Goal: Information Seeking & Learning: Learn about a topic

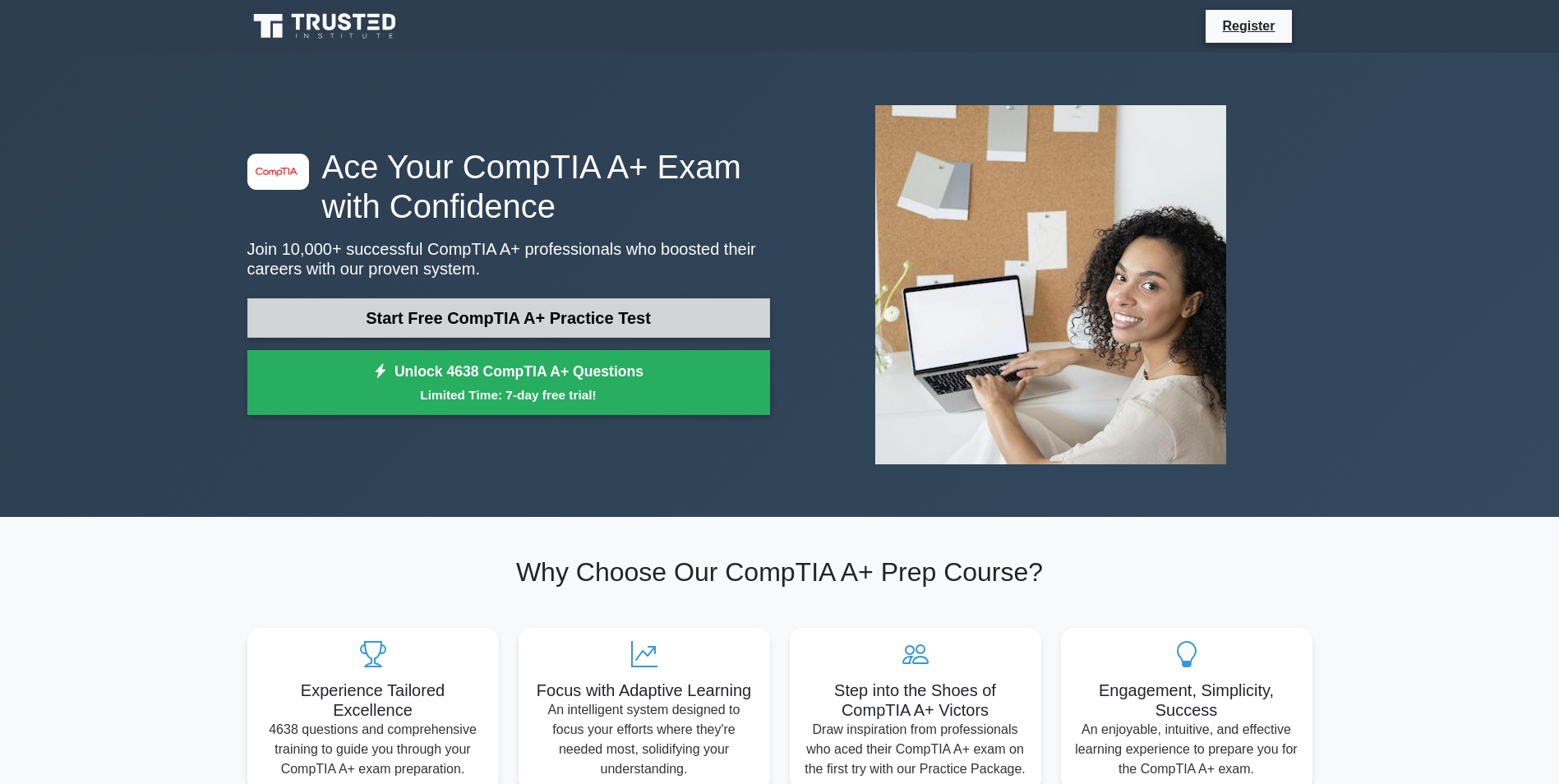
click at [658, 320] on link "Start Free CompTIA A+ Practice Test" at bounding box center [508, 318] width 523 height 40
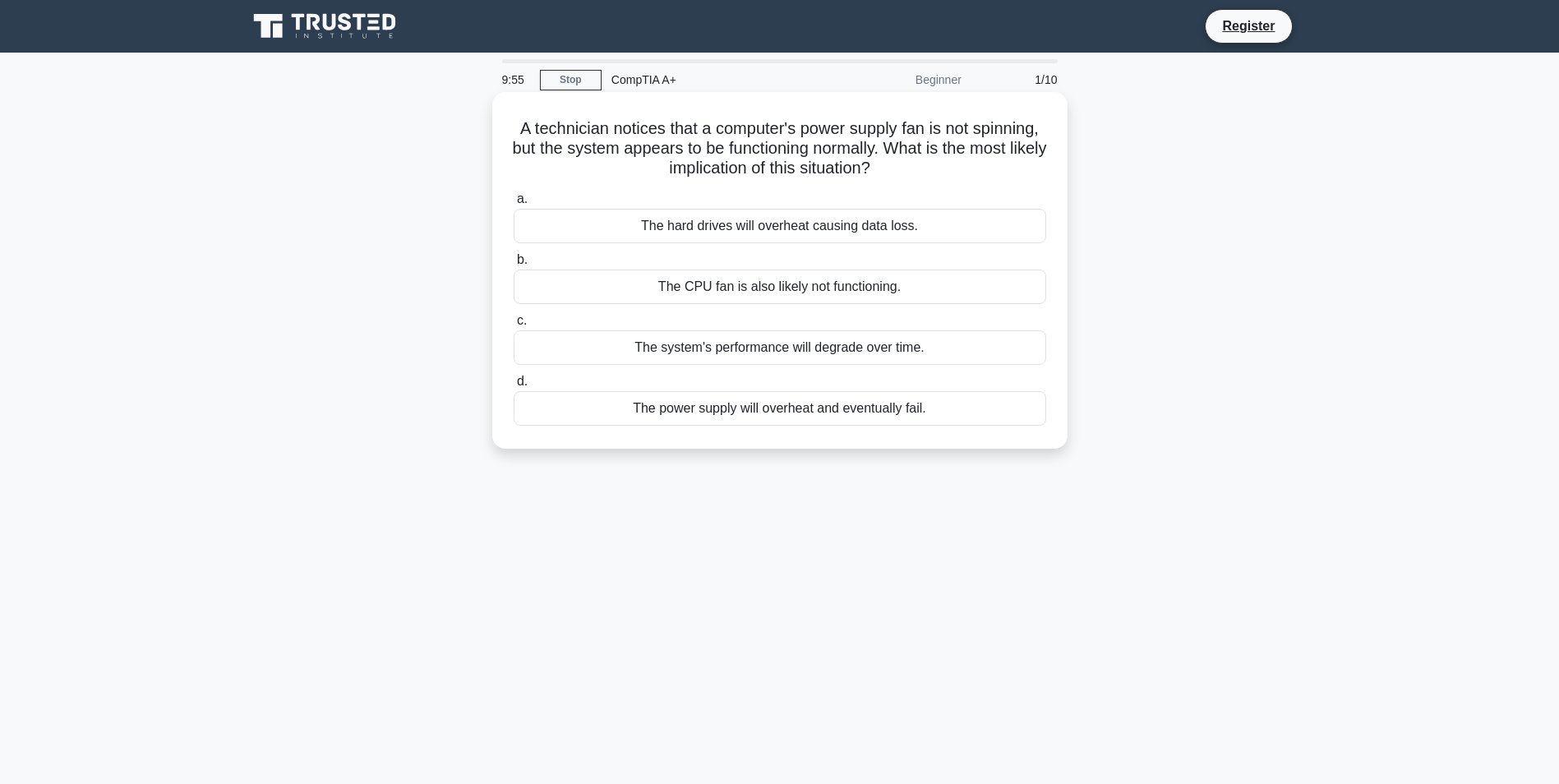
click at [852, 288] on div "The CPU fan is also likely not functioning." at bounding box center [780, 287] width 533 height 34
click at [514, 265] on input "b. The CPU fan is also likely not functioning." at bounding box center [514, 260] width 0 height 11
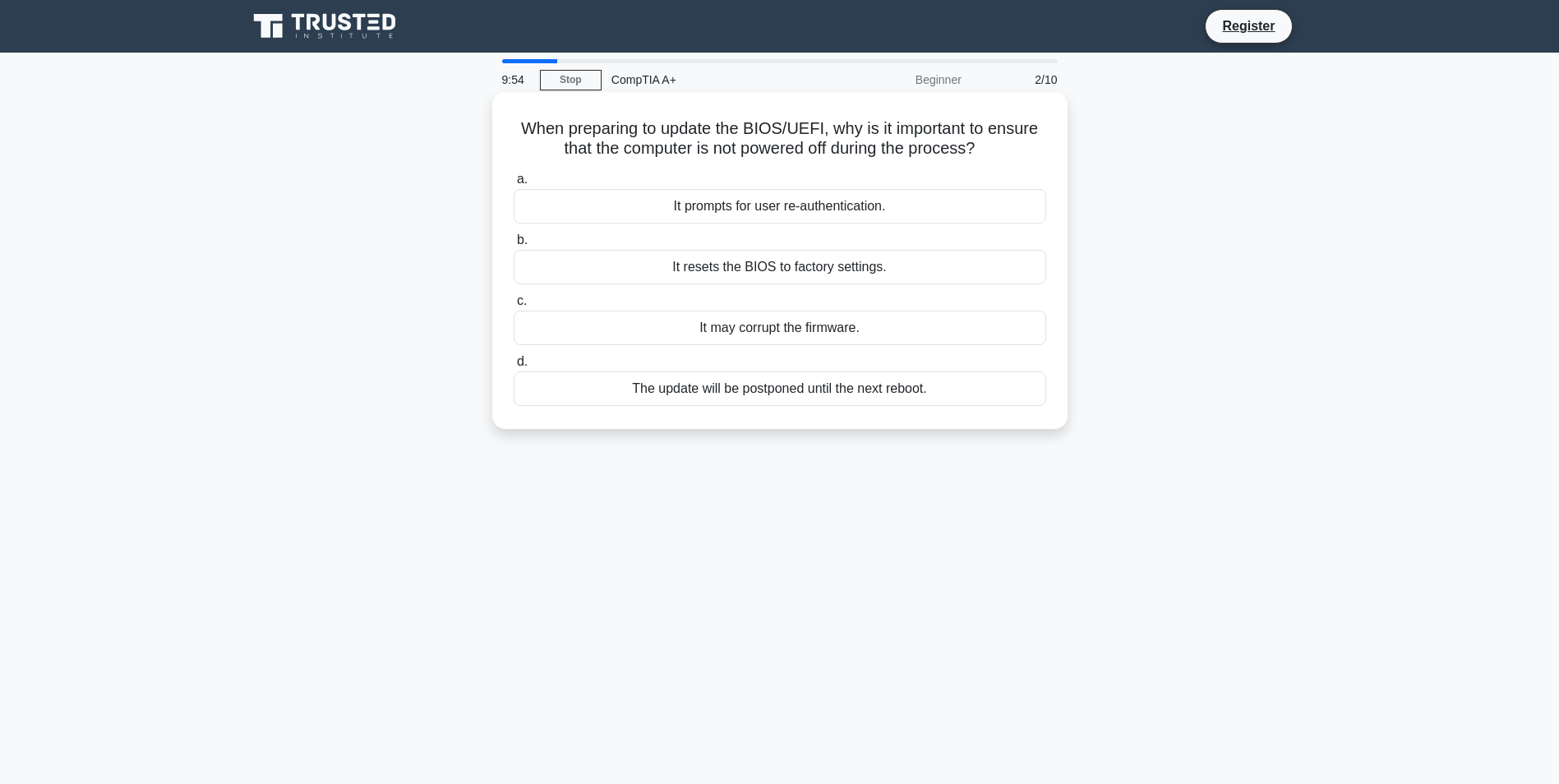
click at [850, 277] on div "It resets the BIOS to factory settings." at bounding box center [780, 267] width 533 height 34
click at [514, 245] on input "b. It resets the BIOS to factory settings." at bounding box center [514, 241] width 0 height 11
click at [804, 326] on div "Purchase a new monitor" at bounding box center [780, 328] width 533 height 34
click at [514, 306] on input "c. Purchase a new monitor" at bounding box center [514, 301] width 0 height 11
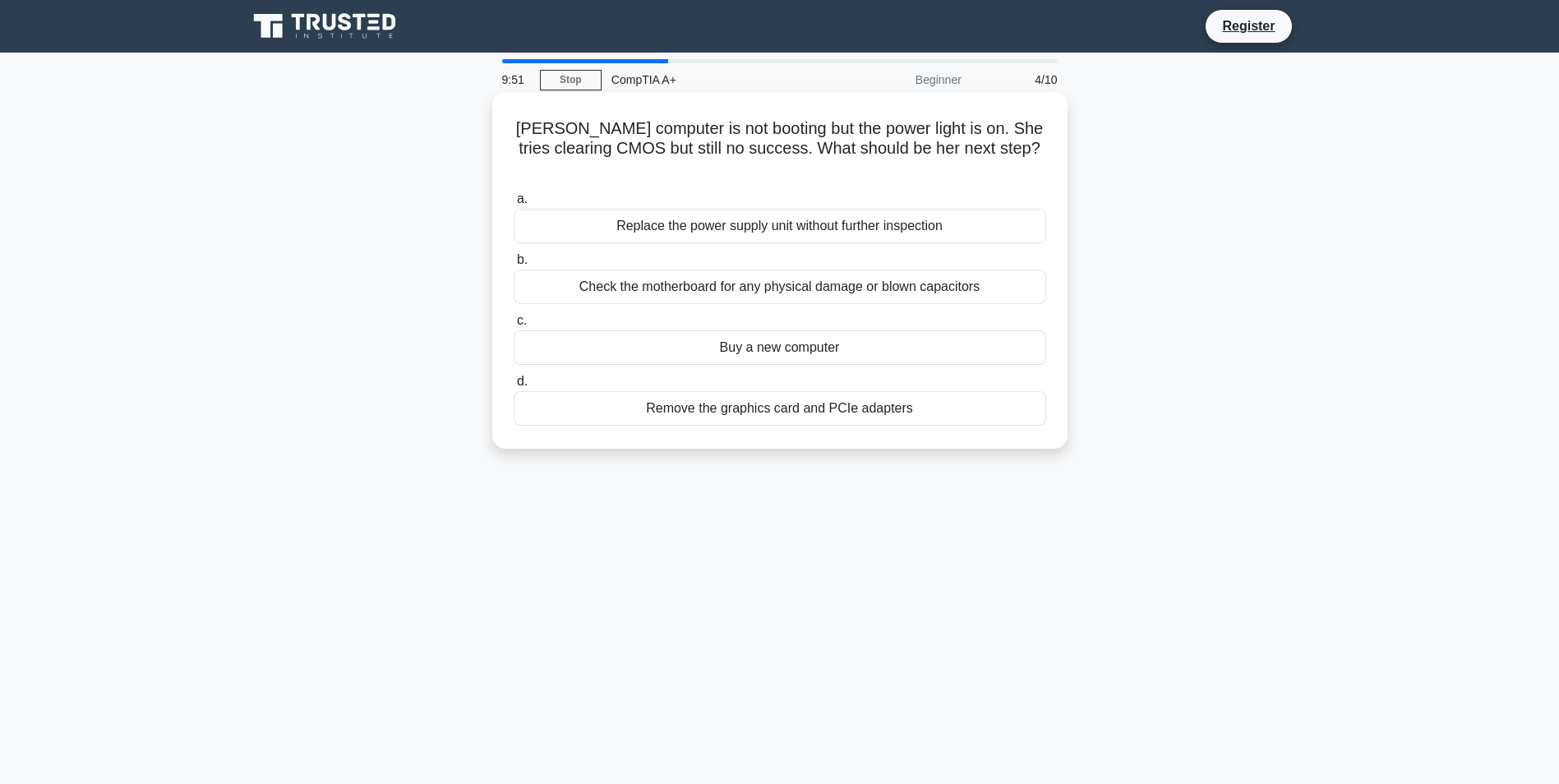
click at [827, 208] on div "Replace the power supply unit without further inspection" at bounding box center [780, 225] width 533 height 34
click at [514, 194] on input "a. Replace the power supply unit without further inspection" at bounding box center [514, 199] width 0 height 11
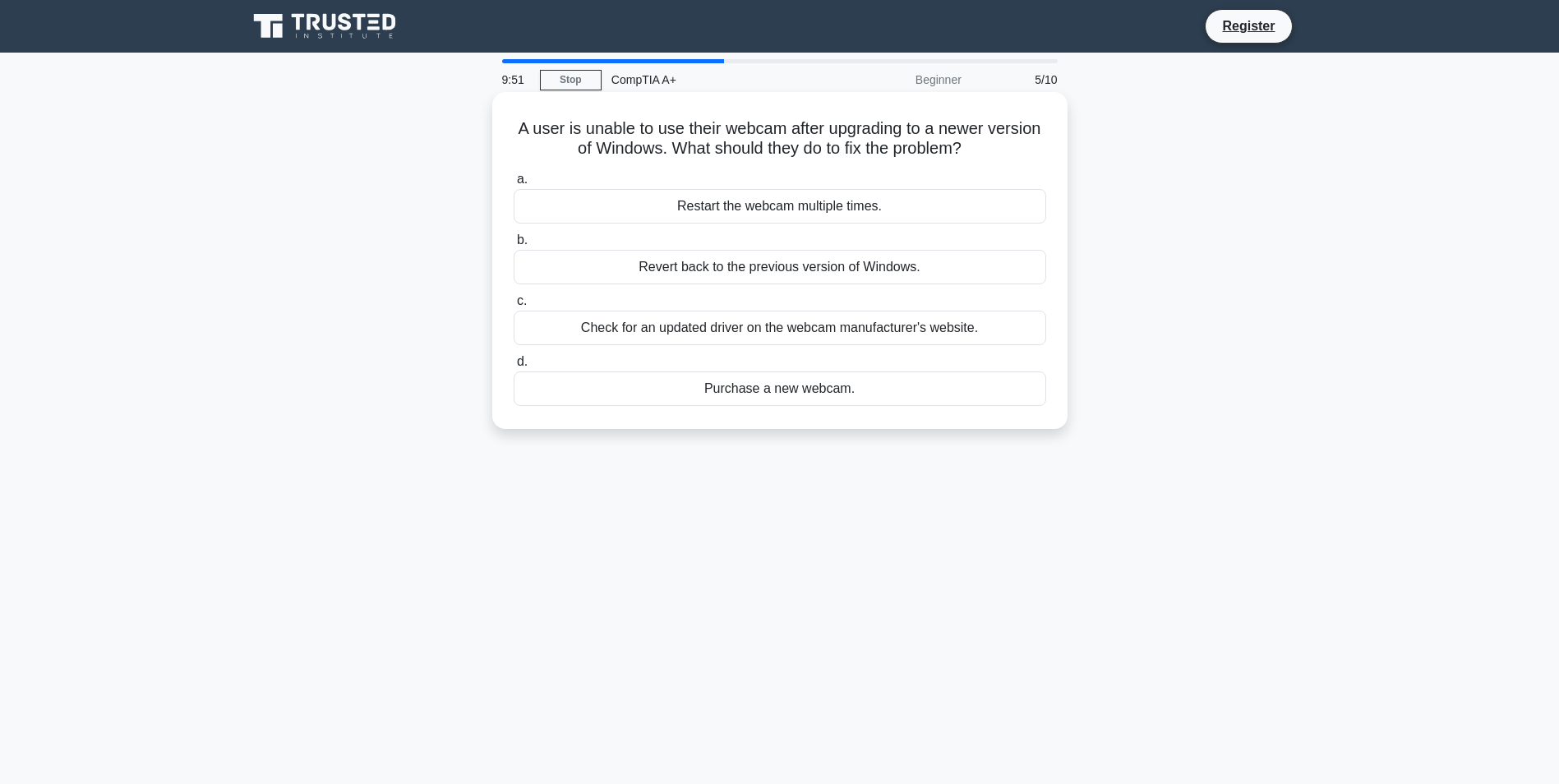
click at [771, 359] on label "d. Purchase a new webcam." at bounding box center [780, 378] width 533 height 54
click at [514, 359] on input "d. Purchase a new webcam." at bounding box center [514, 362] width 0 height 11
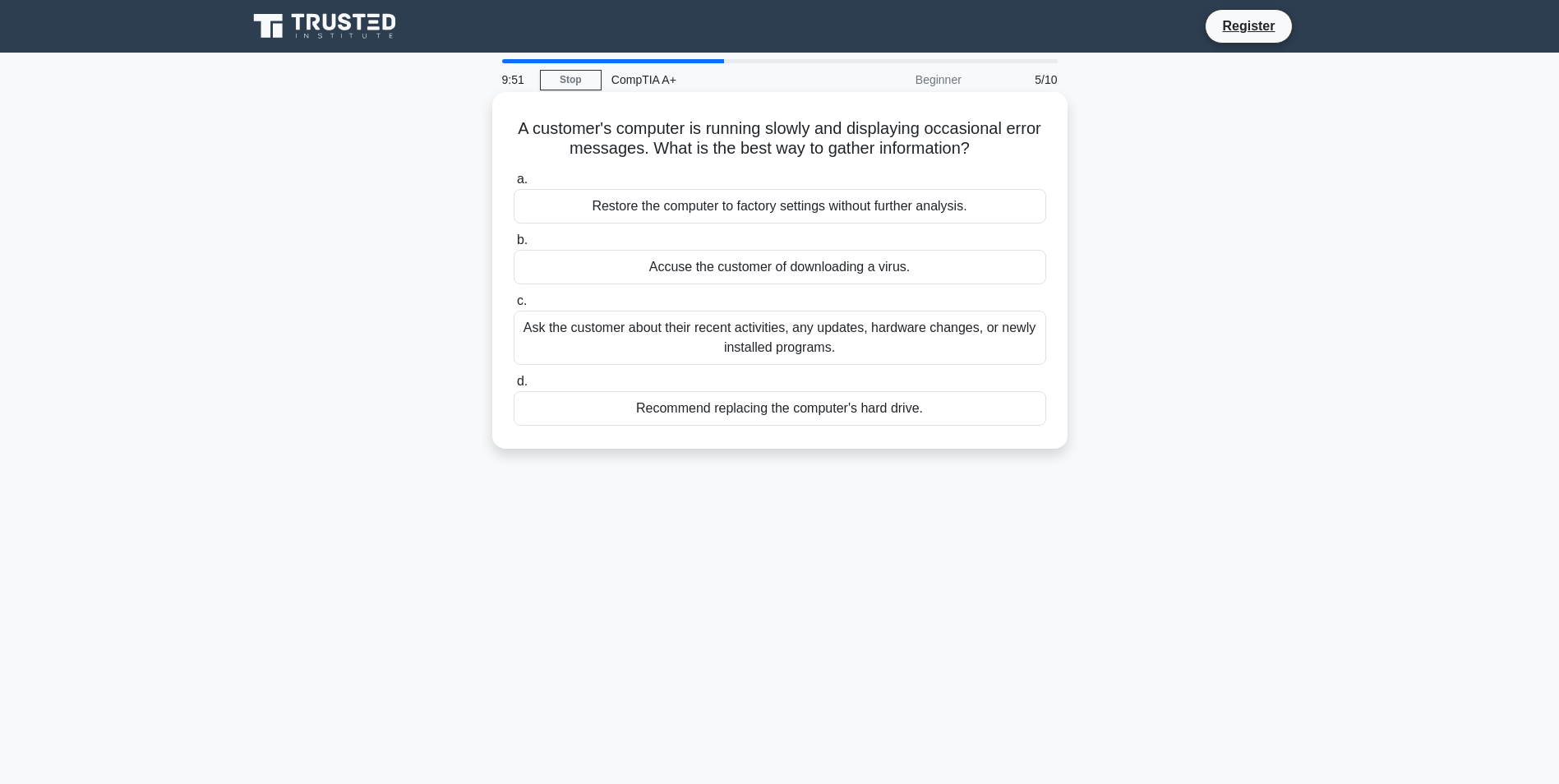
click at [816, 217] on div "Restore the computer to factory settings without further analysis." at bounding box center [780, 206] width 533 height 34
drag, startPoint x: 816, startPoint y: 217, endPoint x: 777, endPoint y: 319, distance: 109.2
click at [777, 319] on div "Ask the customer about their recent activities, any updates, hardware changes, …" at bounding box center [780, 338] width 533 height 54
click at [514, 306] on input "c. Ask the customer about their recent activities, any updates, hardware change…" at bounding box center [514, 301] width 0 height 11
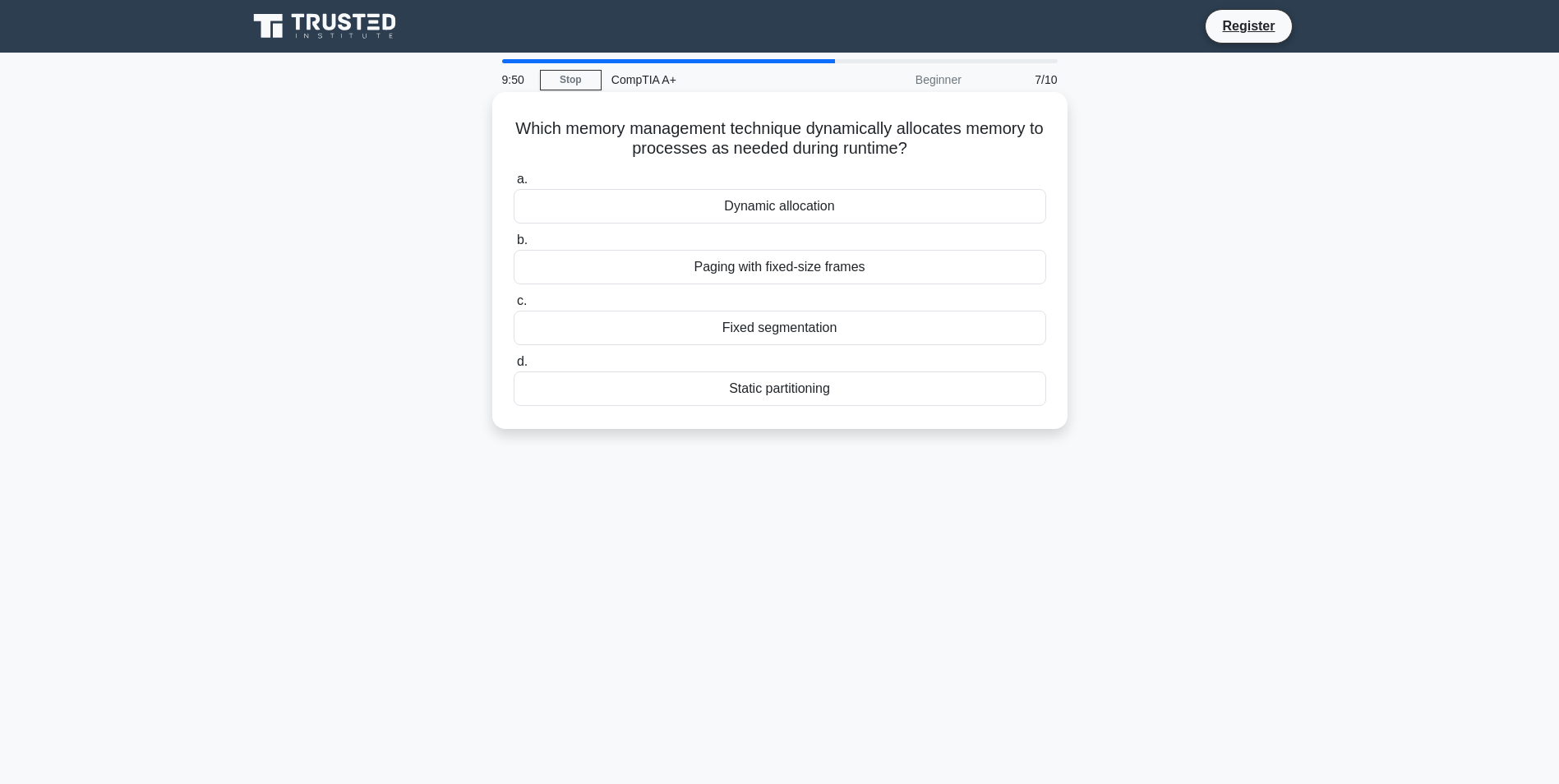
click at [797, 245] on label "b. Paging with fixed-size frames" at bounding box center [780, 257] width 533 height 54
click at [514, 245] on input "b. Paging with fixed-size frames" at bounding box center [514, 241] width 0 height 11
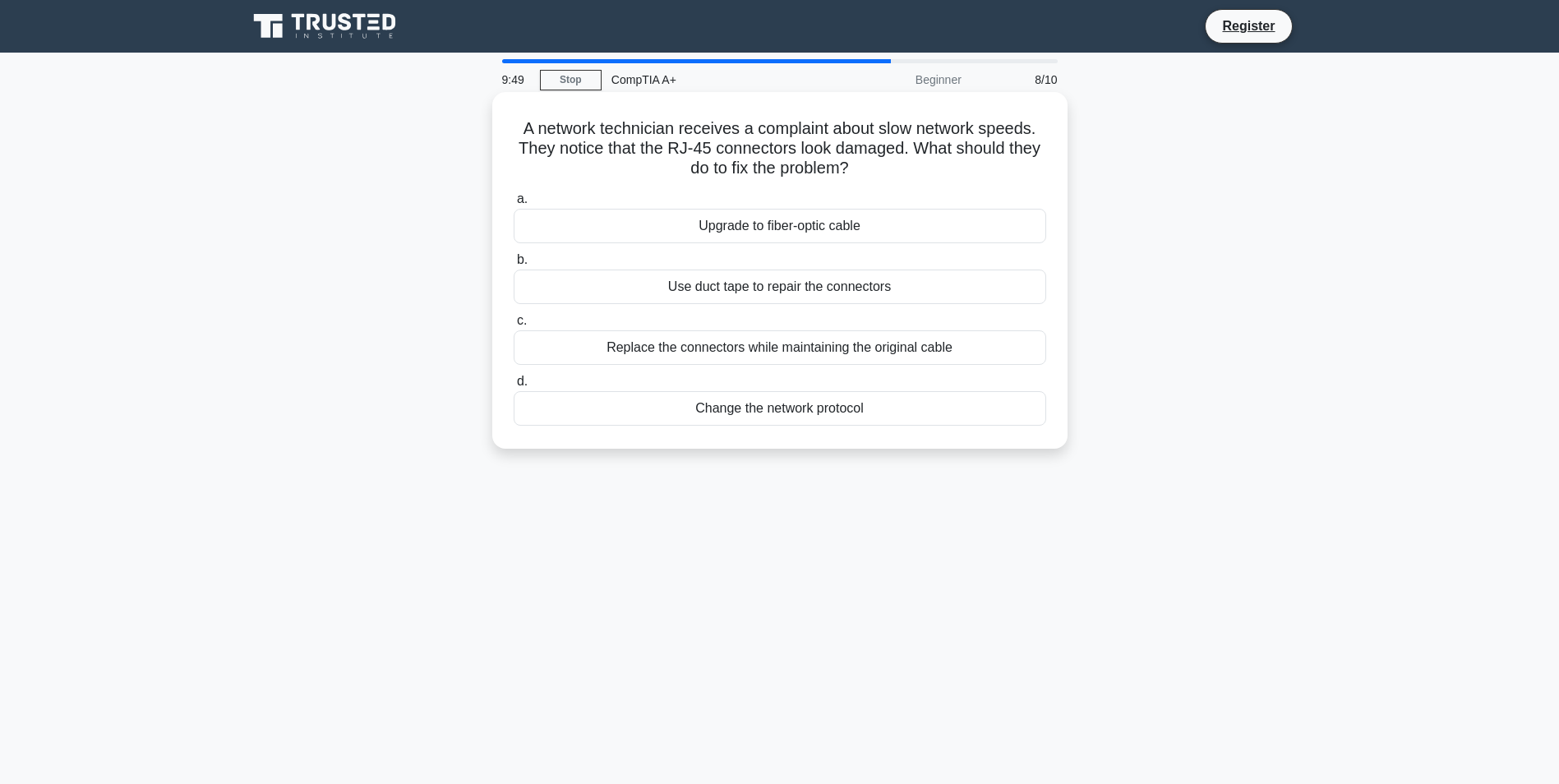
click at [794, 218] on div "Upgrade to fiber-optic cable" at bounding box center [780, 225] width 533 height 34
click at [514, 205] on input "a. Upgrade to fiber-optic cable" at bounding box center [514, 199] width 0 height 11
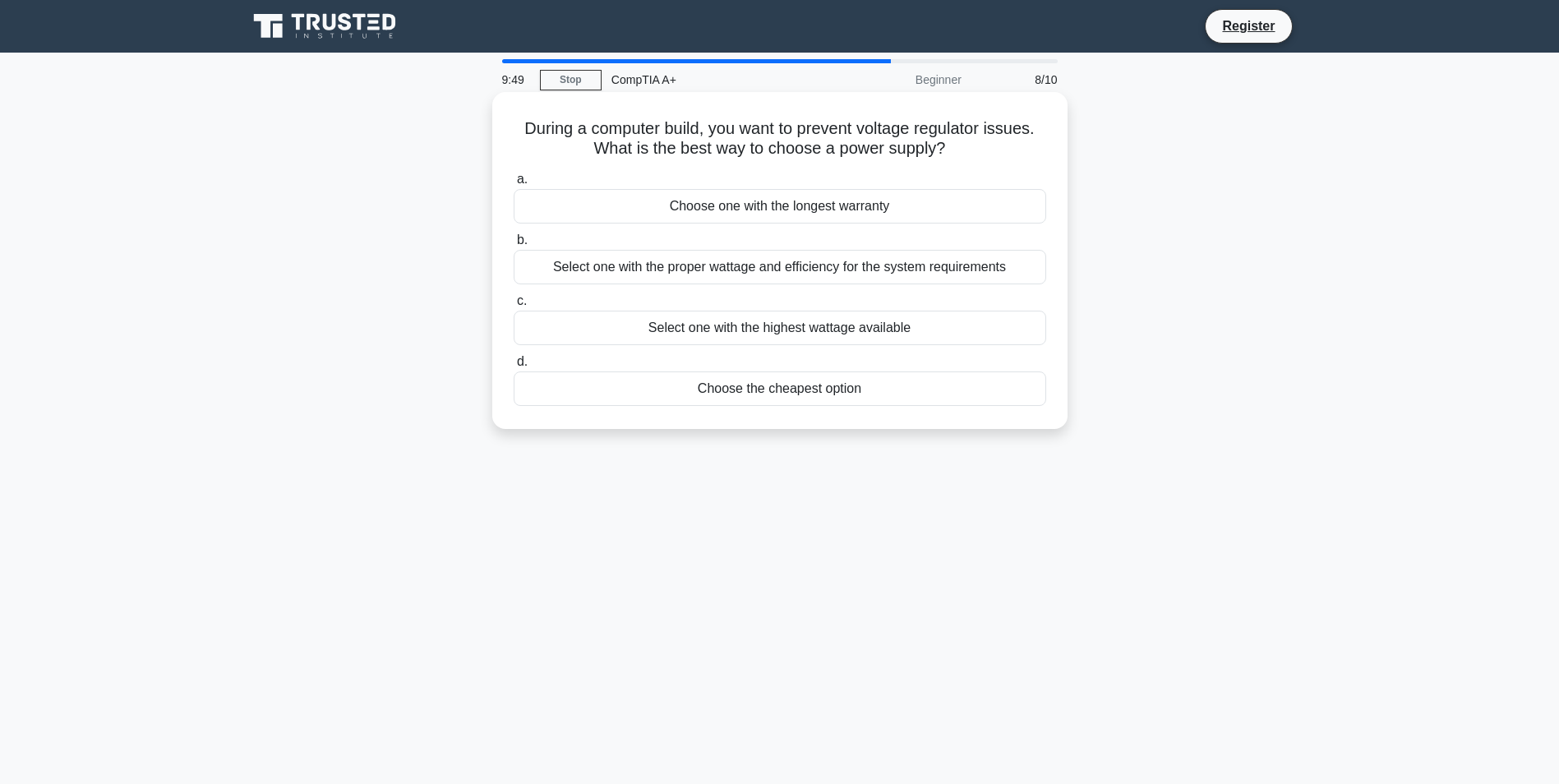
click at [784, 336] on div "Select one with the highest wattage available" at bounding box center [780, 328] width 533 height 34
click at [514, 306] on input "c. Select one with the highest wattage available" at bounding box center [514, 301] width 0 height 11
click at [781, 386] on div "Ignore the email" at bounding box center [780, 388] width 533 height 34
click at [514, 368] on input "d. Ignore the email" at bounding box center [514, 362] width 0 height 11
